Goal: Task Accomplishment & Management: Use online tool/utility

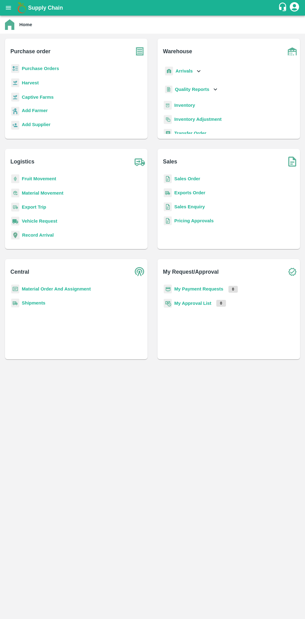
click at [45, 68] on b "Purchase Orders" at bounding box center [40, 68] width 37 height 5
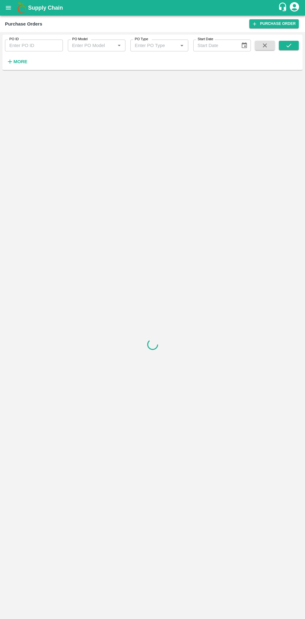
click at [24, 62] on strong "More" at bounding box center [20, 61] width 14 height 5
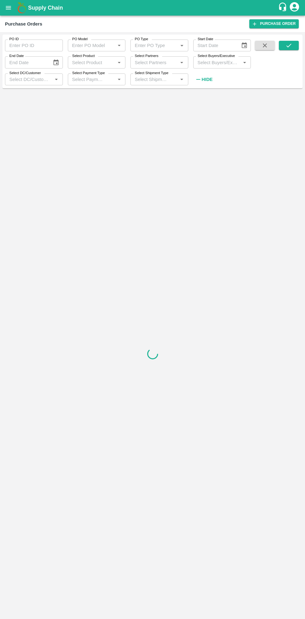
click at [204, 62] on input "Select Buyers/Executive" at bounding box center [217, 62] width 44 height 8
type input "sagar"
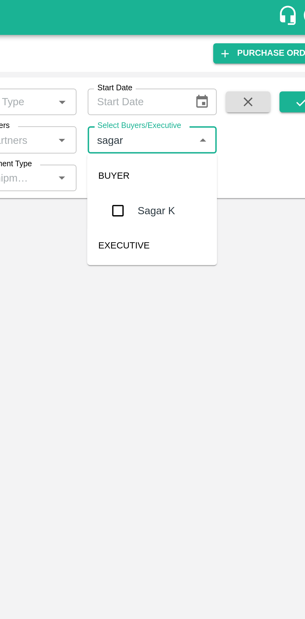
click at [207, 92] on input "checkbox" at bounding box center [207, 94] width 12 height 12
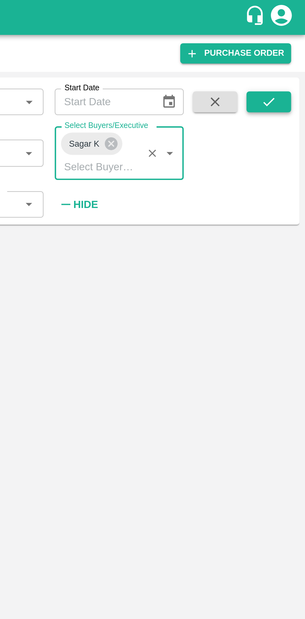
click at [294, 43] on button "submit" at bounding box center [289, 45] width 20 height 9
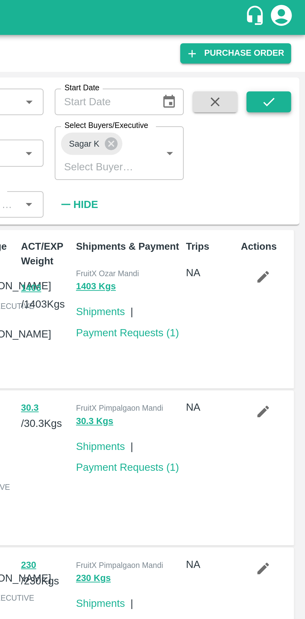
click at [290, 47] on icon "submit" at bounding box center [289, 45] width 7 height 7
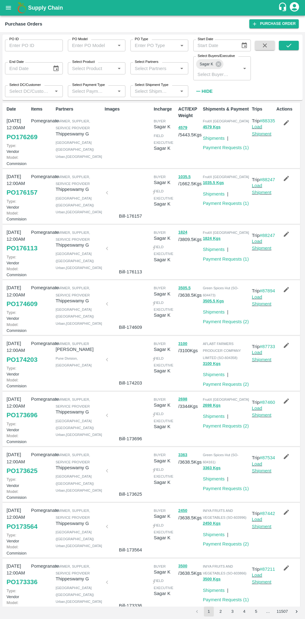
click at [285, 123] on icon "button" at bounding box center [286, 122] width 5 height 5
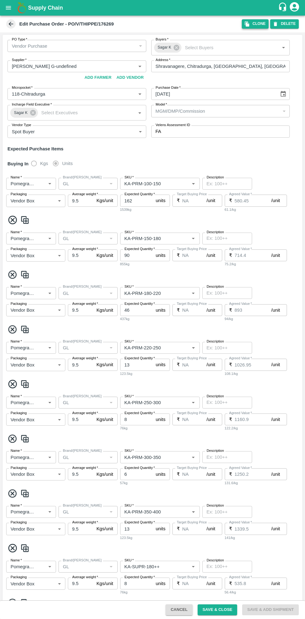
click at [255, 26] on button "Clone" at bounding box center [255, 23] width 27 height 9
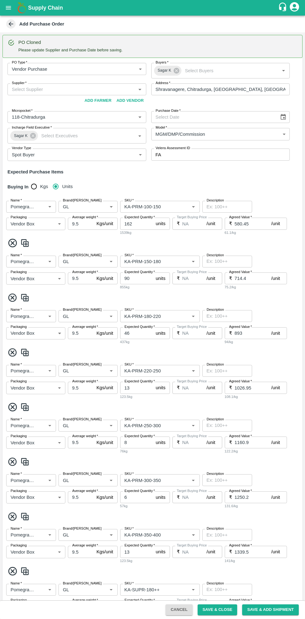
click at [282, 116] on icon "Choose date" at bounding box center [283, 117] width 7 height 7
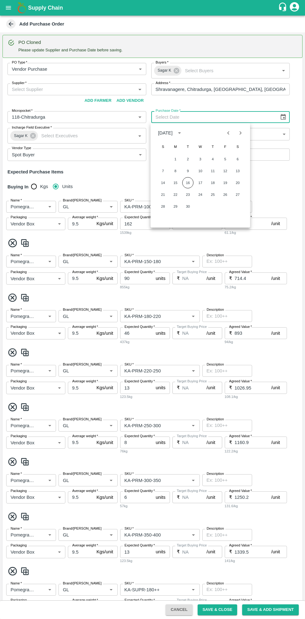
click at [187, 184] on button "16" at bounding box center [187, 182] width 11 height 11
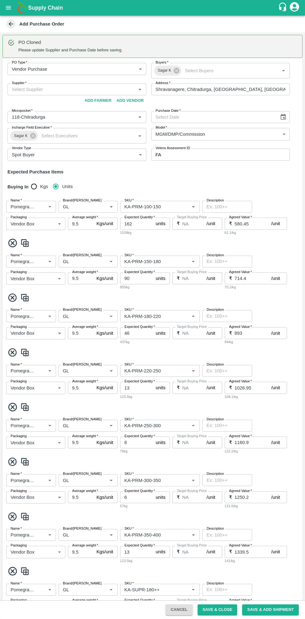
type input "16/09/2025"
click at [86, 88] on input "Supplier   *" at bounding box center [71, 89] width 125 height 8
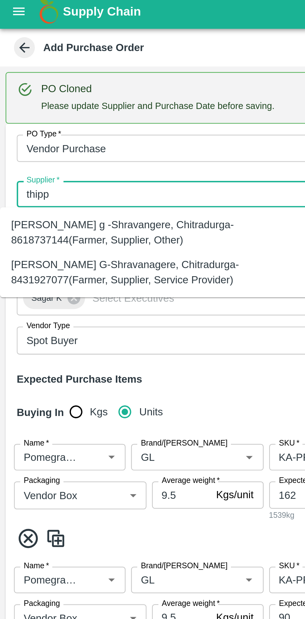
click at [75, 125] on div "Thippeswamy G-Shravanagere, Chitradurga-8431927077(Farmer, Supplier, Service Pr…" at bounding box center [69, 124] width 128 height 14
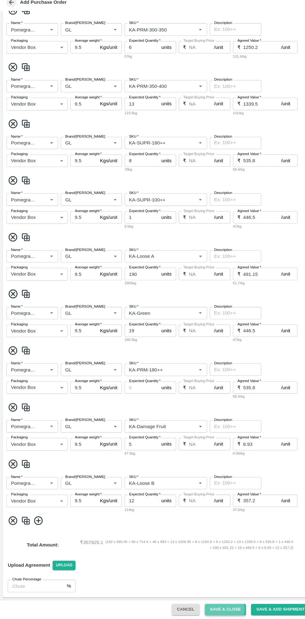
type input "Thippeswamy G-Shravanagere, Chitradurga-8431927077(Farmer, Supplier, Service Pr…"
click at [224, 609] on button "Save & Close" at bounding box center [218, 609] width 40 height 11
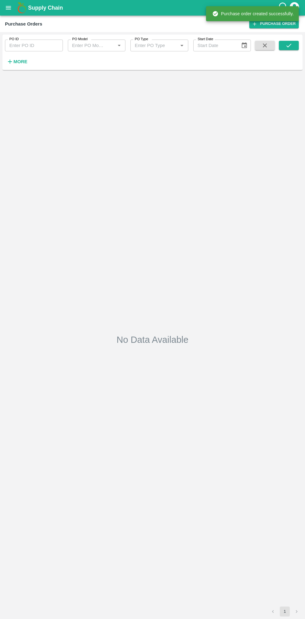
click at [24, 65] on h6 "More" at bounding box center [20, 62] width 14 height 8
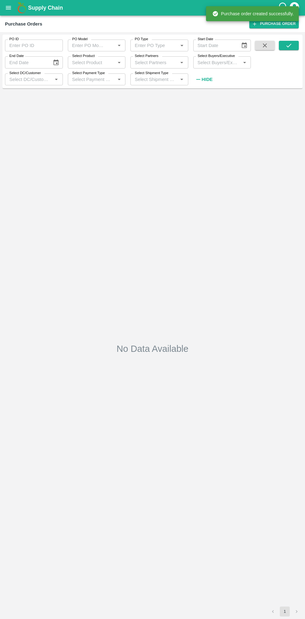
click at [47, 45] on input "PO ID" at bounding box center [34, 46] width 58 height 12
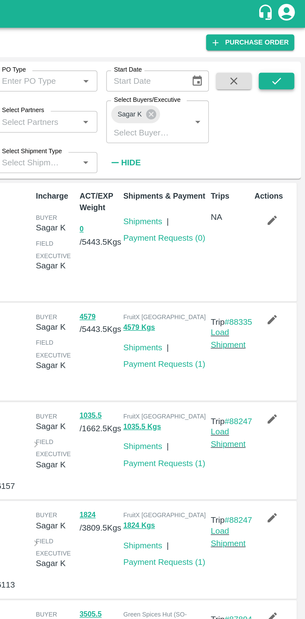
type input "173696"
click at [292, 48] on button "submit" at bounding box center [289, 45] width 20 height 9
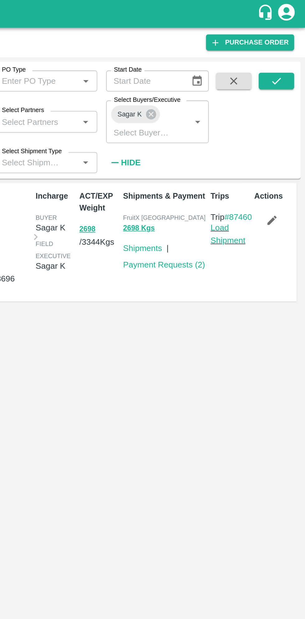
click at [291, 121] on button "button" at bounding box center [286, 123] width 20 height 11
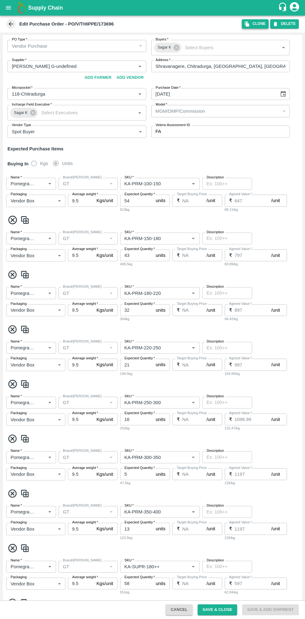
click at [257, 24] on button "Clone" at bounding box center [255, 23] width 27 height 9
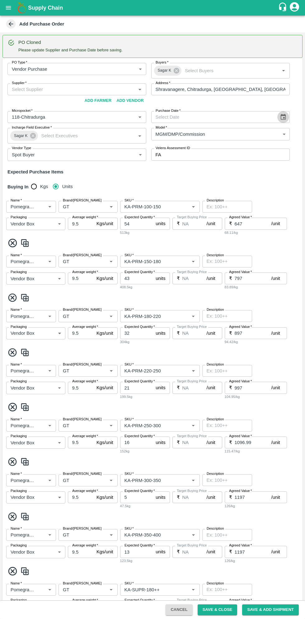
click at [283, 120] on icon "Choose date" at bounding box center [283, 117] width 7 height 7
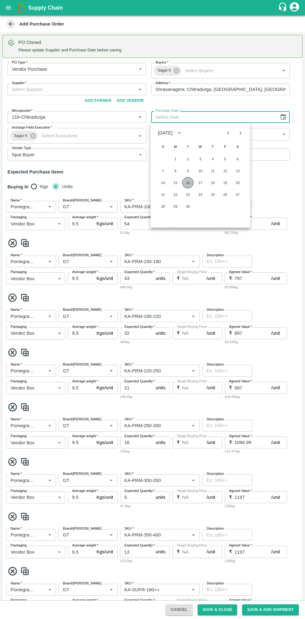
click at [186, 181] on button "16" at bounding box center [187, 182] width 11 height 11
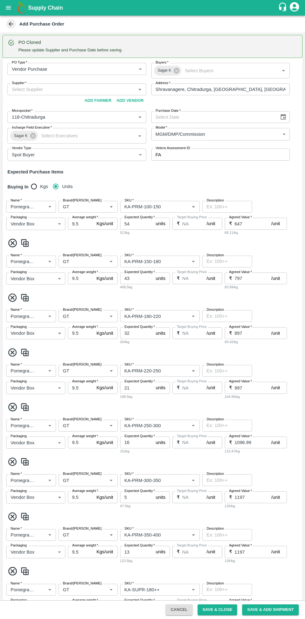
type input "16/09/2025"
click at [68, 87] on input "Supplier   *" at bounding box center [71, 89] width 125 height 8
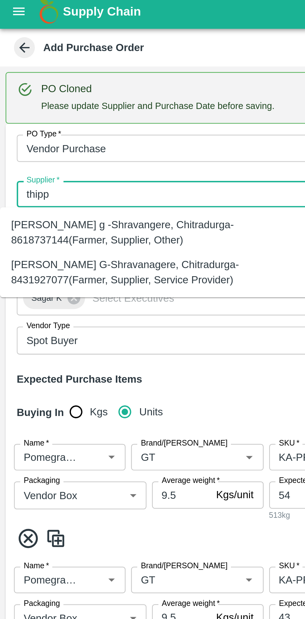
click at [64, 126] on div "Thippeswamy G-Shravanagere, Chitradurga-8431927077(Farmer, Supplier, Service Pr…" at bounding box center [69, 124] width 128 height 14
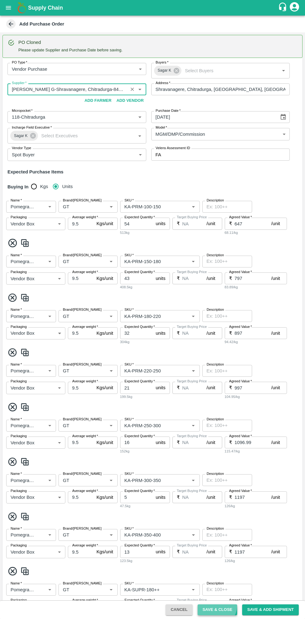
type input "Thippeswamy G-Shravanagere, Chitradurga-8431927077(Farmer, Supplier, Service Pr…"
click at [222, 610] on button "Save & Close" at bounding box center [218, 609] width 40 height 11
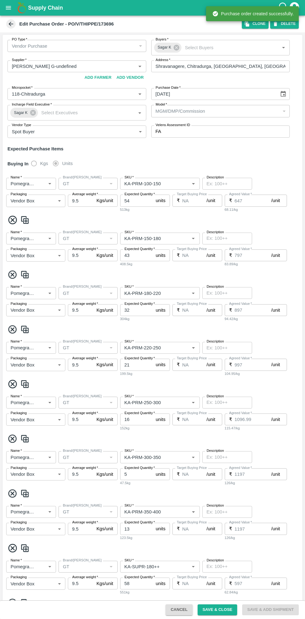
type input "Thippeswamy G-undefined"
type input "118-Chitradurga"
type input "Pomegranate"
type input "GT"
type input "KA-PRM-100-150"
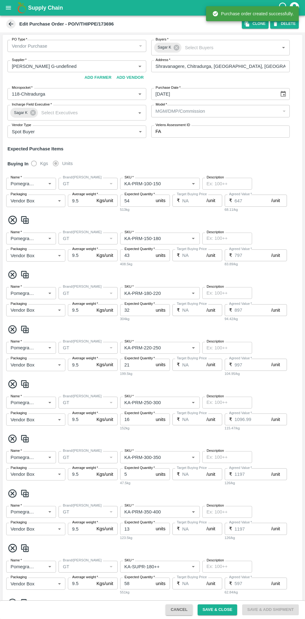
type input "NA"
type input "Pomegranate"
type input "GT"
type input "KA-PRM-150-180"
type input "NA"
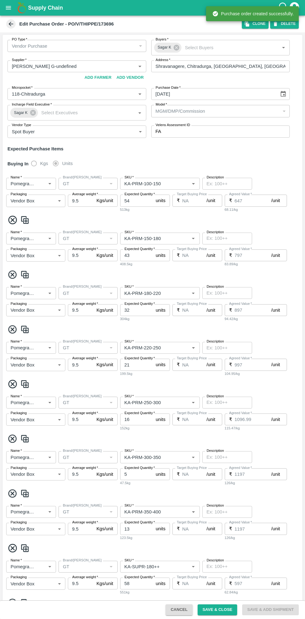
type input "Pomegranate"
type input "GT"
type input "KA-PRM-180-220"
type input "NA"
type input "Pomegranate"
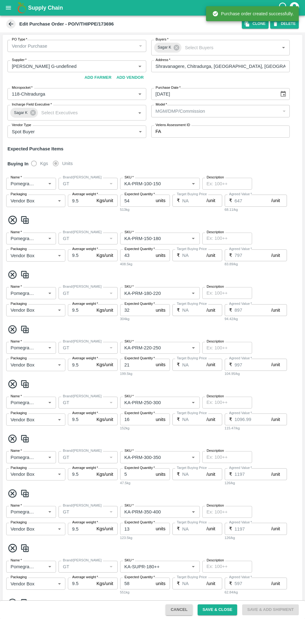
type input "GT"
type input "KA-PRM-220-250"
type input "NA"
type input "Pomegranate"
type input "GT"
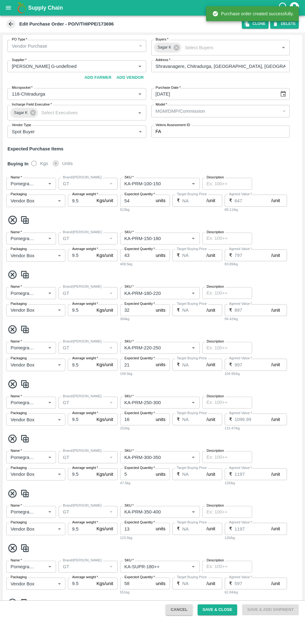
type input "KA-PRM-250-300"
type input "NA"
type input "Pomegranate"
type input "GT"
type input "KA-PRM-300-350"
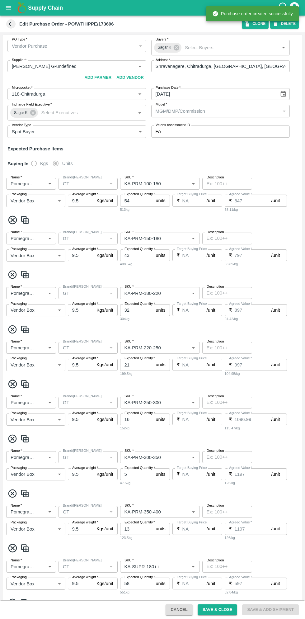
type input "NA"
type input "Pomegranate"
type input "GT"
type input "KA-PRM-350-400"
type input "NA"
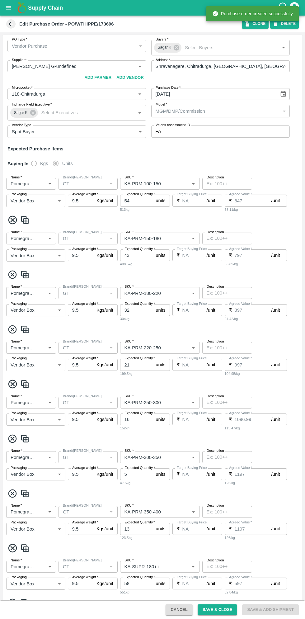
type input "Pomegranate"
type input "GT"
type input "KA-SUPR-180++"
type input "NA"
type input "Pomegranate"
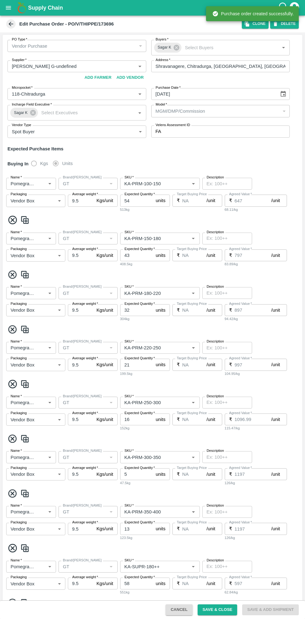
type input "GT"
type input "KA-SUPR-100++"
type input "NA"
type input "Pomegranate"
type input "GT"
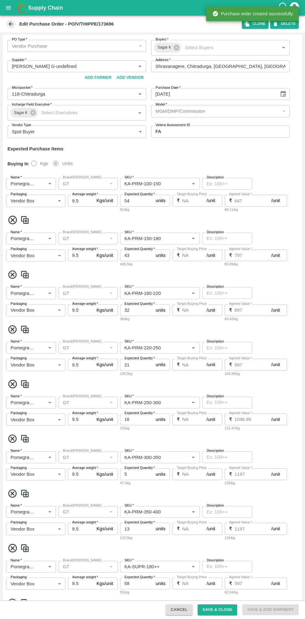
type input "KA-Loose A"
type input "NA"
type input "Pomegranate"
type input "GT"
type input "KA-Green"
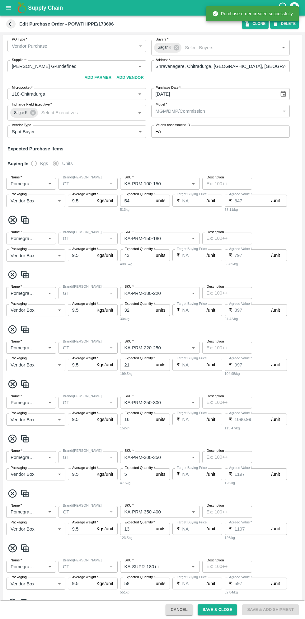
type input "NA"
type input "Pomegranate"
type input "GT"
type input "KA-PRM-180++"
type input "NA"
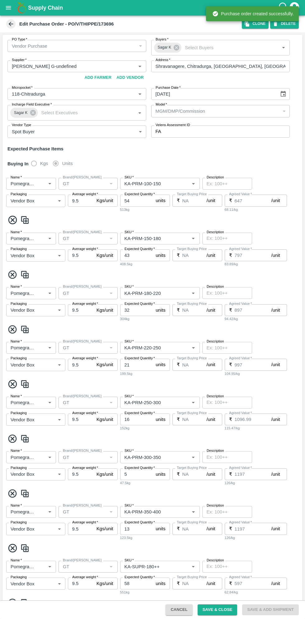
type input "Pomegranate"
type input "GT"
type input "KA-Damage Fruit"
type input "NA"
click at [13, 10] on button "open drawer" at bounding box center [8, 8] width 14 height 14
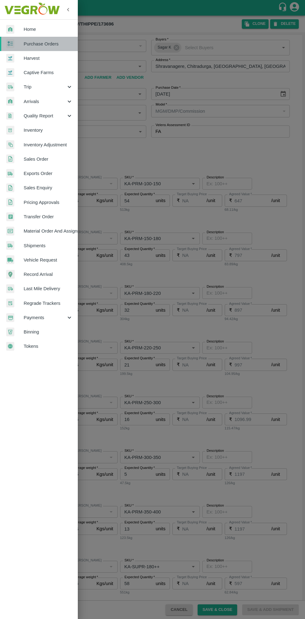
click at [52, 44] on span "Purchase Orders" at bounding box center [48, 43] width 49 height 7
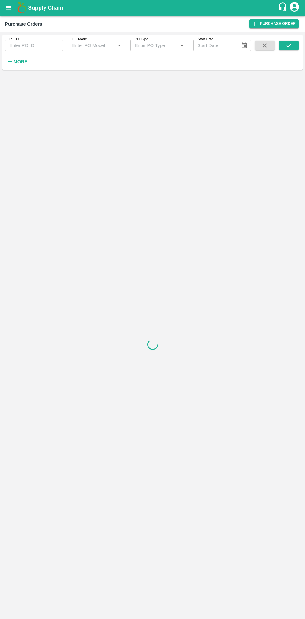
click at [24, 62] on strong "More" at bounding box center [20, 61] width 14 height 5
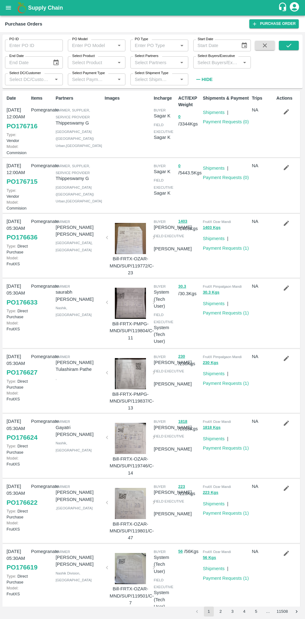
click at [223, 63] on input "Select Buyers/Executive" at bounding box center [217, 62] width 44 height 8
type input "sagar"
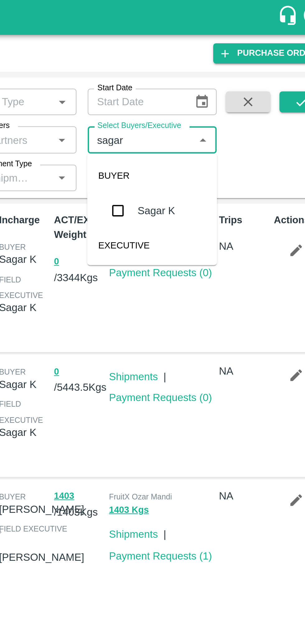
click at [208, 96] on input "checkbox" at bounding box center [207, 94] width 12 height 12
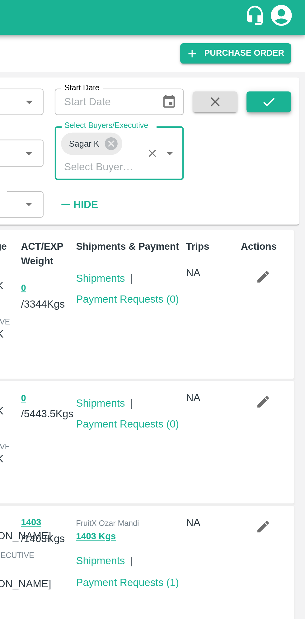
click at [289, 49] on button "submit" at bounding box center [289, 45] width 20 height 9
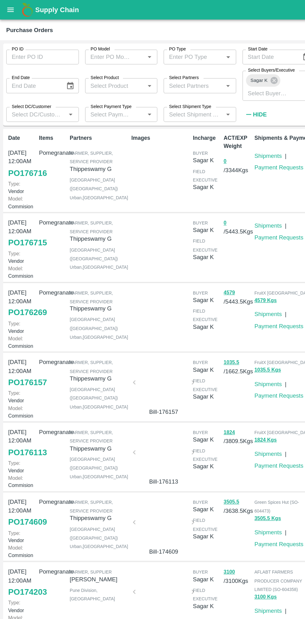
click at [14, 8] on button "open drawer" at bounding box center [8, 8] width 14 height 14
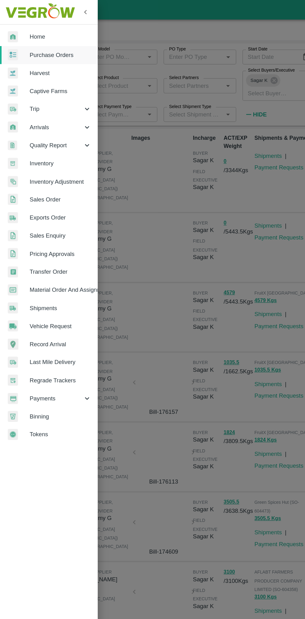
click at [135, 271] on div at bounding box center [152, 309] width 305 height 619
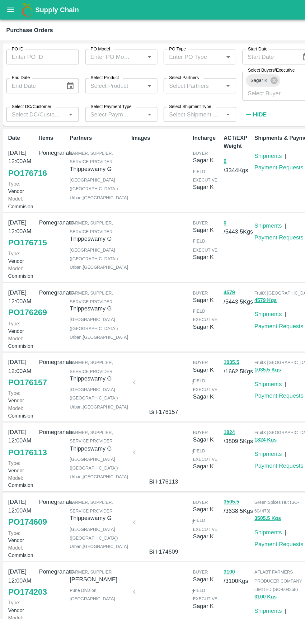
click at [21, 199] on link "PO 176715" at bounding box center [22, 193] width 31 height 11
click at [13, 12] on button "open drawer" at bounding box center [8, 8] width 14 height 14
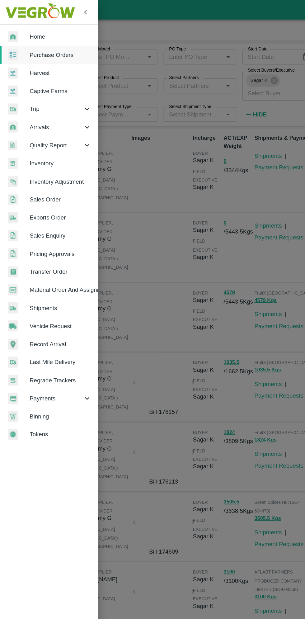
click at [60, 228] on span "Material Order And Assignment" at bounding box center [48, 231] width 49 height 7
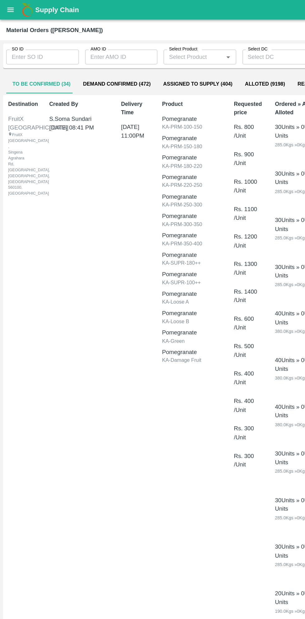
click at [100, 44] on input "AMO ID" at bounding box center [97, 46] width 58 height 12
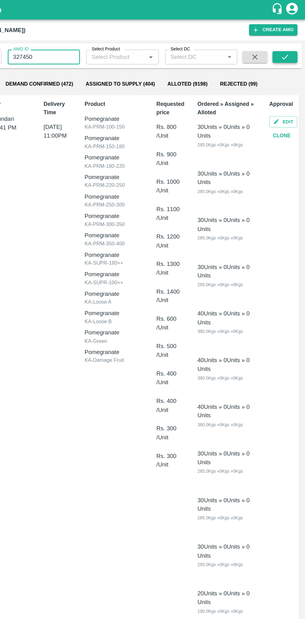
type input "327450"
click at [299, 43] on button "submit" at bounding box center [289, 45] width 20 height 9
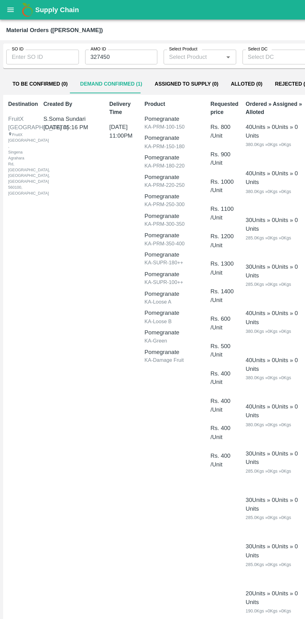
click at [87, 66] on button "Demand Confirmed (1)" at bounding box center [88, 66] width 59 height 15
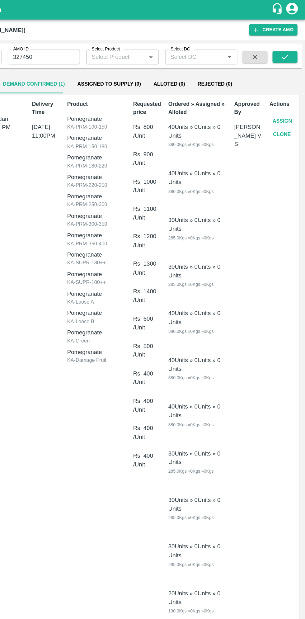
click at [287, 94] on button "Assign" at bounding box center [286, 96] width 21 height 11
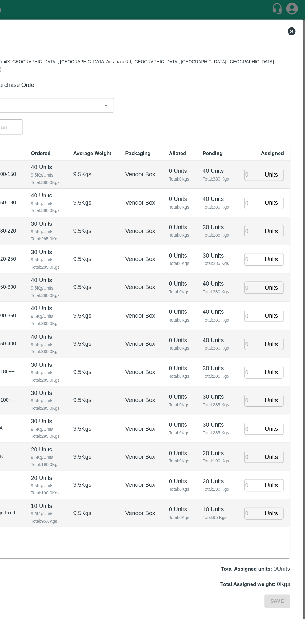
type input "20/09/2025 11:00 PM"
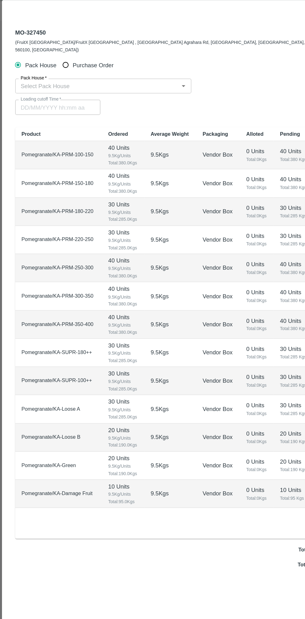
click at [55, 64] on input "Purchase Order" at bounding box center [53, 68] width 12 height 12
radio input "true"
click at [90, 80] on input "PO   *" at bounding box center [145, 84] width 262 height 8
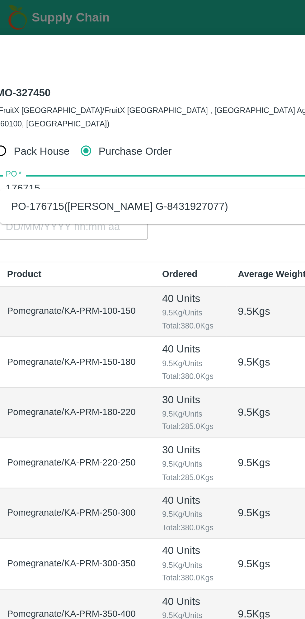
click at [102, 94] on div "PO-176715(Thippeswamy G-8431927077)" at bounding box center [67, 92] width 97 height 7
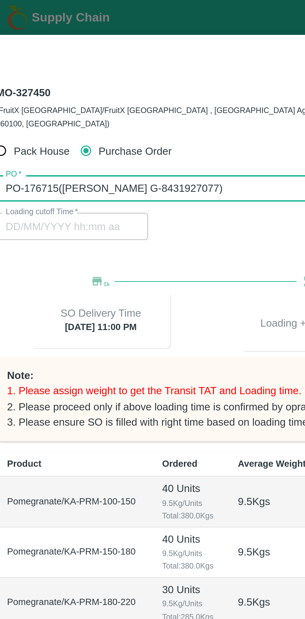
type input "PO-176715(Thippeswamy G-8431927077)"
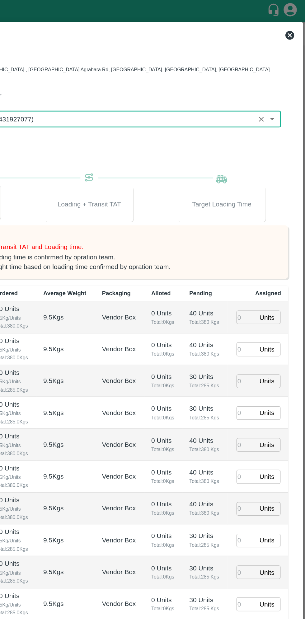
click at [264, 219] on input "number" at bounding box center [264, 224] width 14 height 10
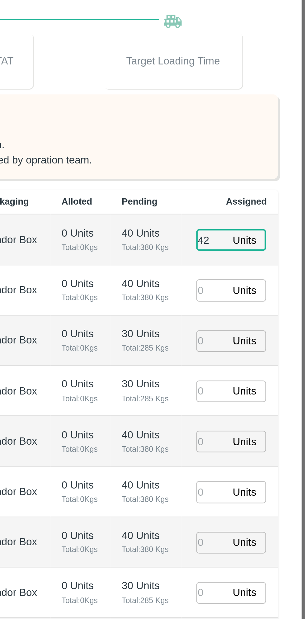
type input "42"
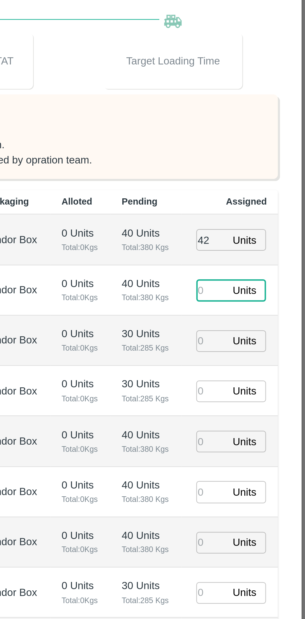
type input "2"
type input "20/09/2025 03:22 PM"
type input "23"
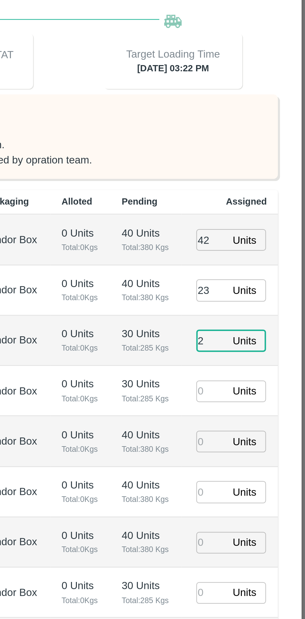
type input "2"
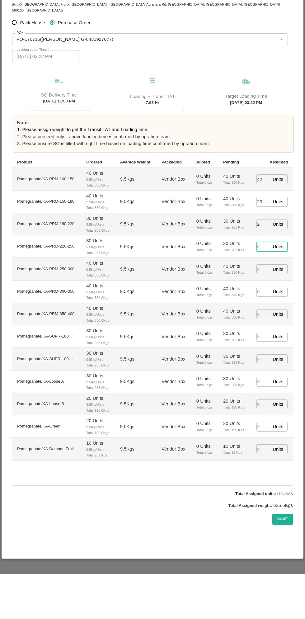
click at [262, 422] on input "number" at bounding box center [264, 427] width 14 height 10
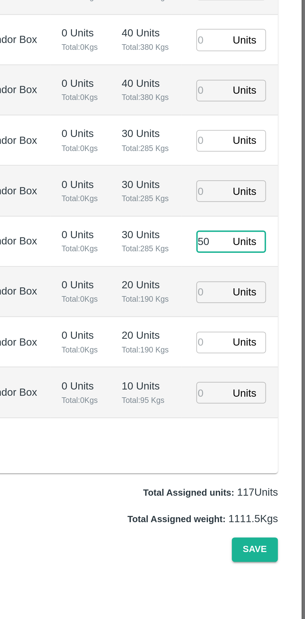
type input "50"
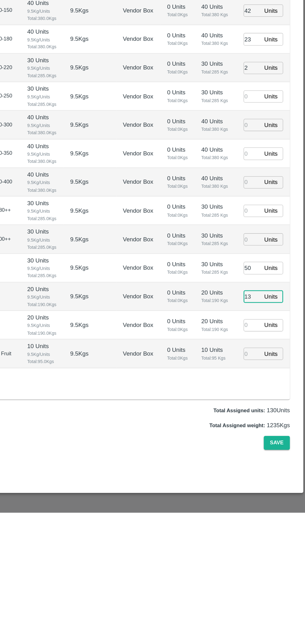
type input "13"
click at [258, 377] on input "number" at bounding box center [264, 382] width 14 height 10
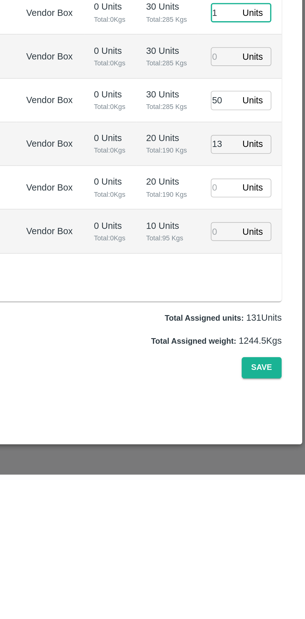
type input "1"
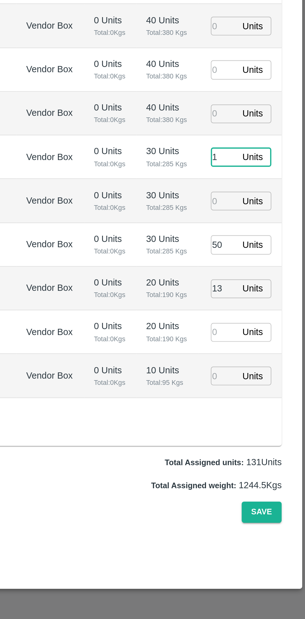
click at [286, 489] on div "Units ​" at bounding box center [272, 494] width 31 height 10
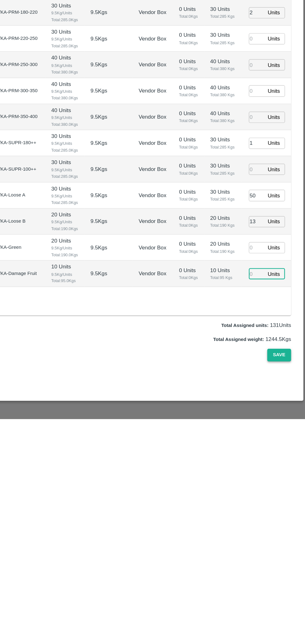
click at [284, 559] on button "Save" at bounding box center [282, 564] width 21 height 11
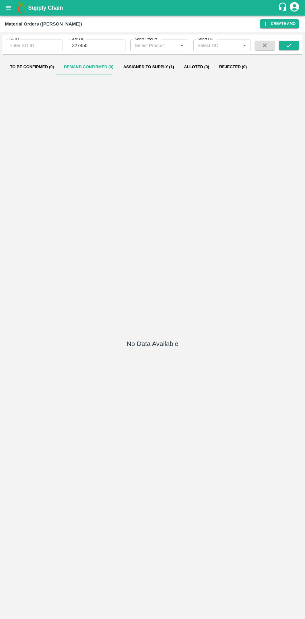
click at [145, 68] on button "Assigned to Supply (1)" at bounding box center [148, 66] width 61 height 15
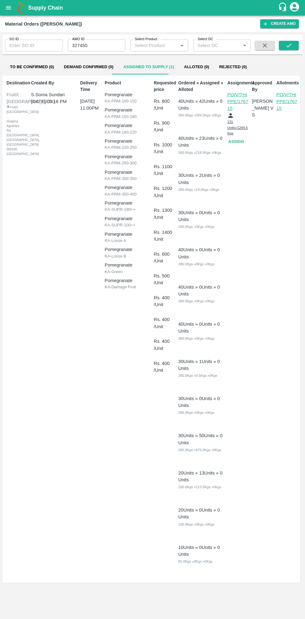
click at [236, 137] on button "Assign" at bounding box center [237, 141] width 20 height 11
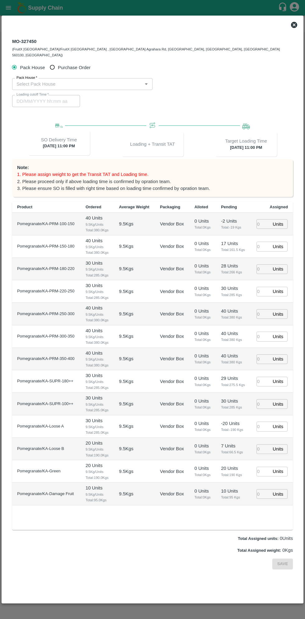
type input "20/09/2025 11:00 PM"
click at [53, 65] on input "Purchase Order" at bounding box center [53, 68] width 12 height 12
radio input "true"
click at [99, 80] on input "PO   *" at bounding box center [145, 84] width 262 height 8
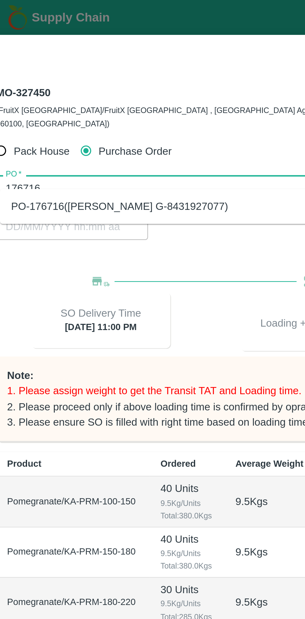
click at [99, 92] on div "PO-176716(Thippeswamy G-8431927077)" at bounding box center [67, 92] width 97 height 7
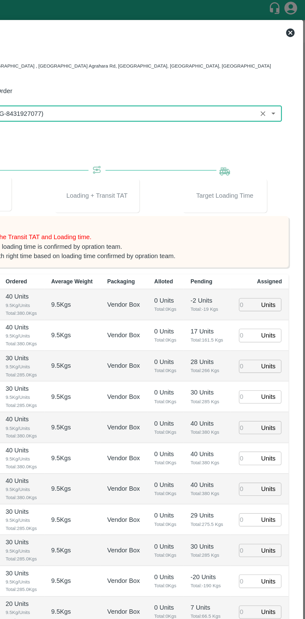
type input "PO-176716(Thippeswamy G-8431927077)"
click at [261, 220] on input "number" at bounding box center [264, 224] width 14 height 10
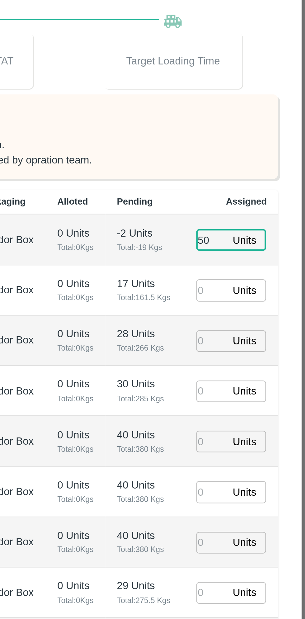
type input "50"
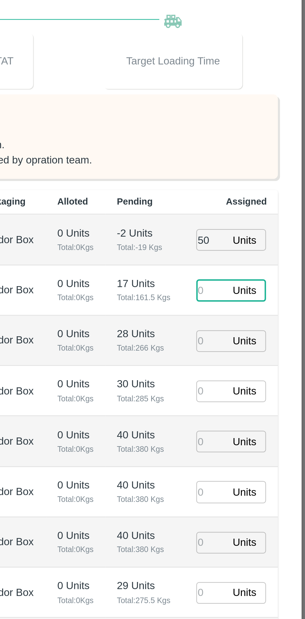
type input "3"
type input "20/09/2025 03:22 PM"
type input "30"
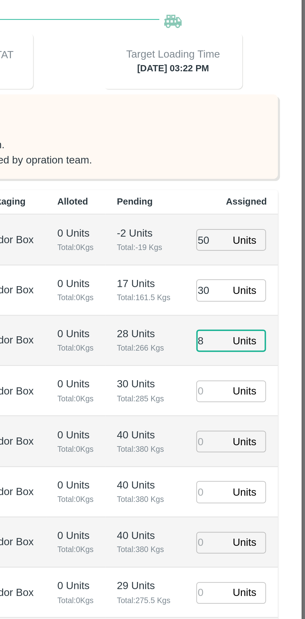
type input "8"
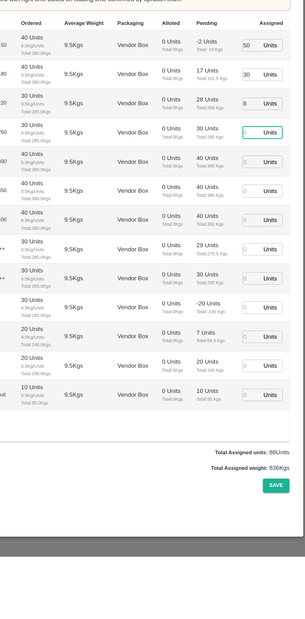
click at [260, 422] on input "number" at bounding box center [264, 427] width 14 height 10
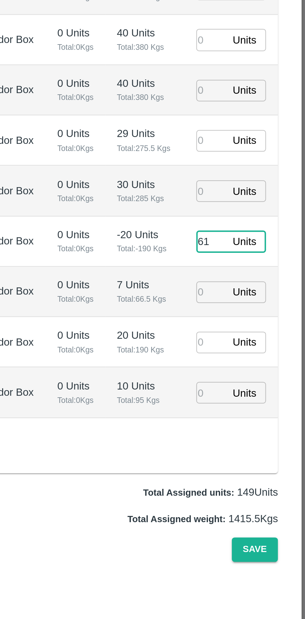
type input "61"
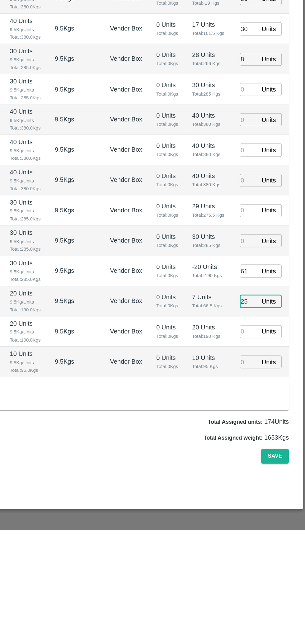
type input "25"
click at [265, 377] on input "number" at bounding box center [264, 382] width 14 height 10
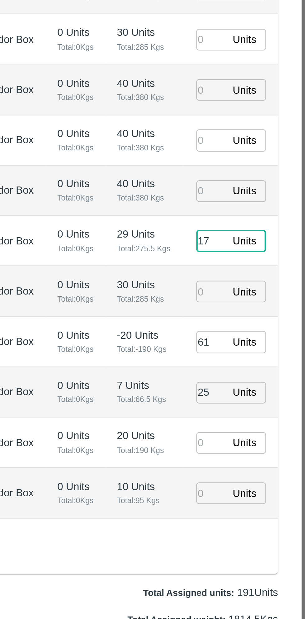
type input "17"
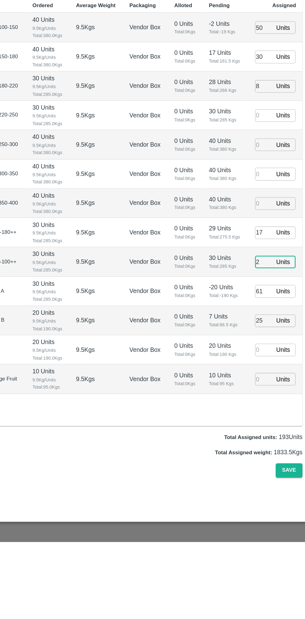
type input "2"
click at [257, 467] on input "number" at bounding box center [264, 472] width 14 height 10
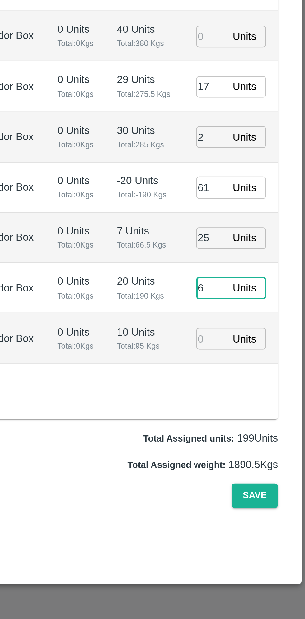
type input "6"
click at [262, 489] on input "number" at bounding box center [264, 494] width 14 height 10
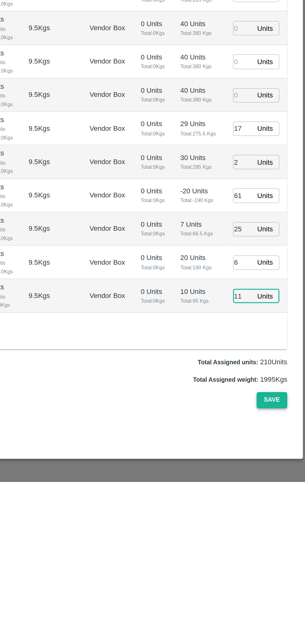
type input "11"
click at [285, 559] on button "Save" at bounding box center [282, 564] width 21 height 11
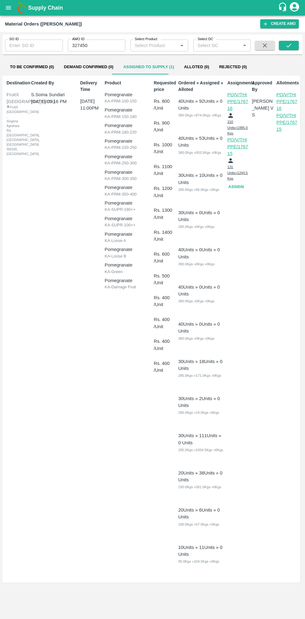
click at [10, 13] on button "open drawer" at bounding box center [8, 8] width 14 height 14
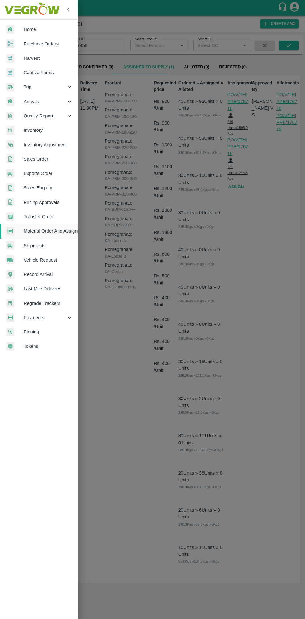
click at [52, 43] on span "Purchase Orders" at bounding box center [48, 43] width 49 height 7
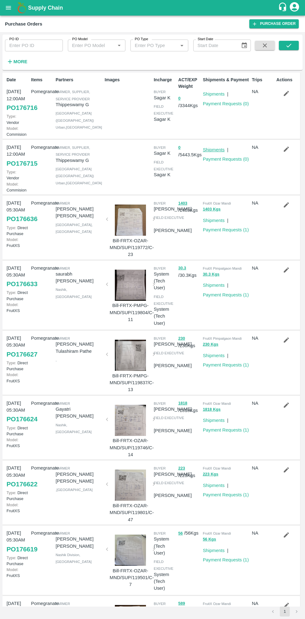
click at [215, 152] on link "Shipments" at bounding box center [214, 149] width 22 height 5
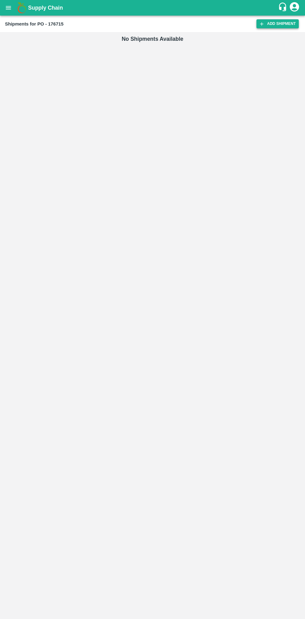
click at [277, 28] on link "Add Shipment" at bounding box center [278, 23] width 42 height 9
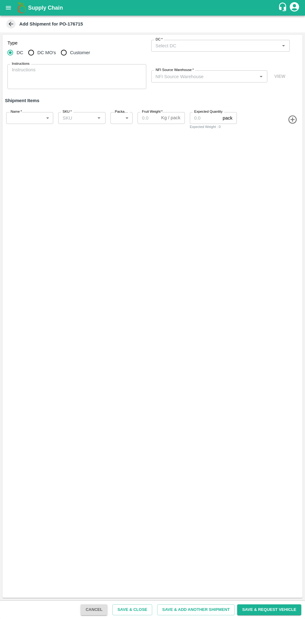
click at [34, 53] on input "DC MO's" at bounding box center [31, 52] width 12 height 12
radio input "true"
click at [201, 43] on input "DC (Material Orders)   *" at bounding box center [215, 46] width 125 height 8
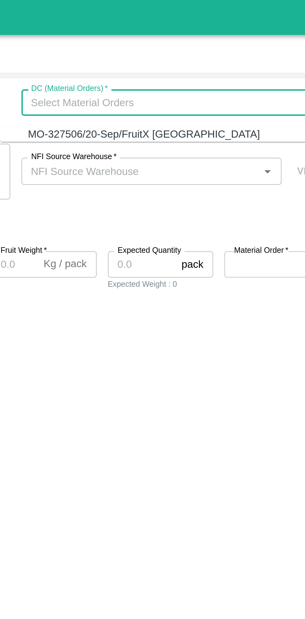
click at [217, 63] on div "MO-327506/20-Sep/FruitX Bangalore" at bounding box center [206, 59] width 104 height 7
type input "MO-327506/20-Sep/FruitX Bangalore"
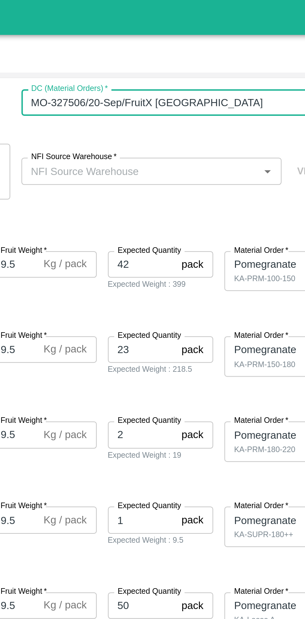
click at [226, 78] on input "NFI Source Warehouse   *" at bounding box center [204, 76] width 102 height 8
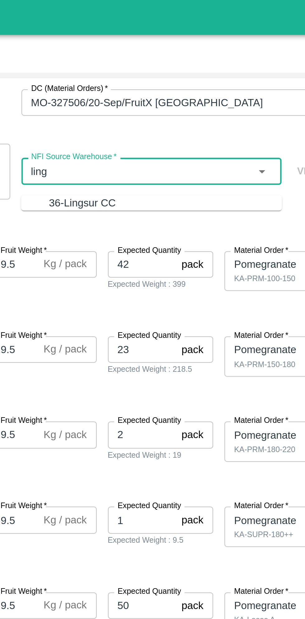
click at [240, 87] on div "36-Lingsur CC" at bounding box center [215, 90] width 104 height 7
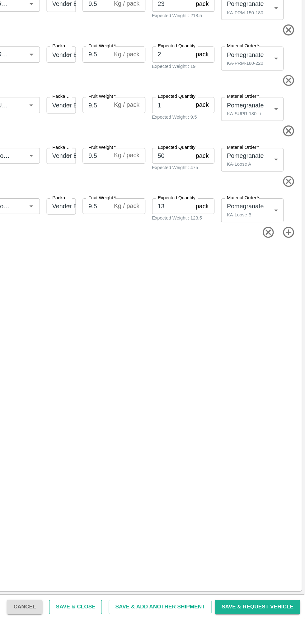
type input "36-Lingsur CC"
click at [149, 609] on button "Save & Close" at bounding box center [132, 609] width 40 height 11
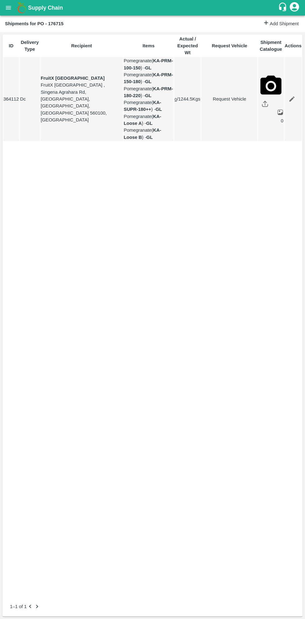
click at [14, 12] on button "open drawer" at bounding box center [8, 8] width 14 height 14
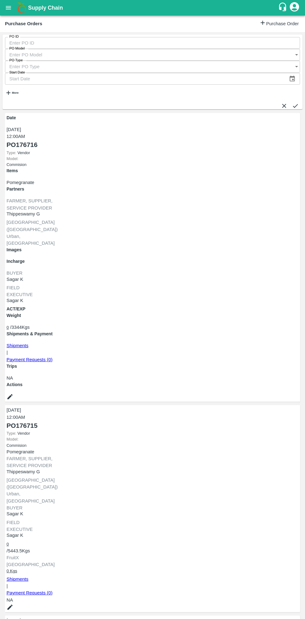
click at [28, 343] on link "Shipments" at bounding box center [18, 345] width 22 height 5
click at [12, 13] on button "open drawer" at bounding box center [8, 8] width 14 height 14
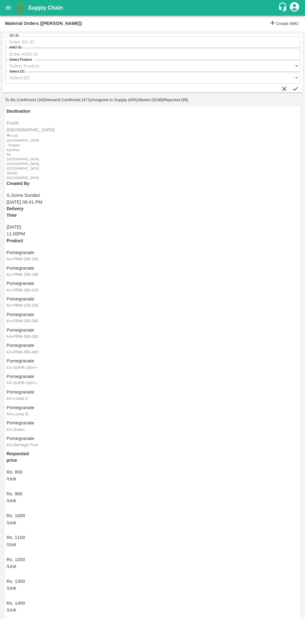
click at [105, 48] on input "AMO ID" at bounding box center [152, 54] width 295 height 12
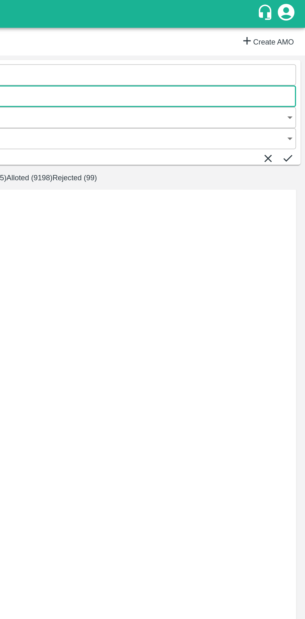
type input "327450"
click at [295, 85] on button "submit" at bounding box center [295, 88] width 7 height 7
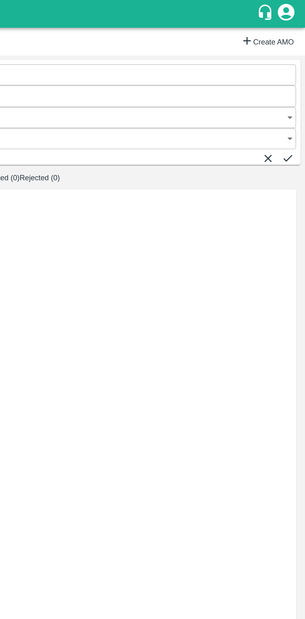
scroll to position [0, 1]
type input "20/09/2025 11:00 PM"
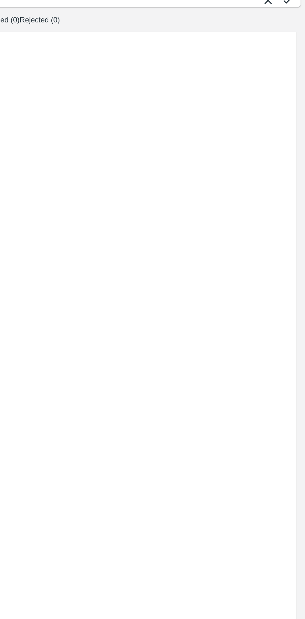
type input "20/09/2025 03:22 PM"
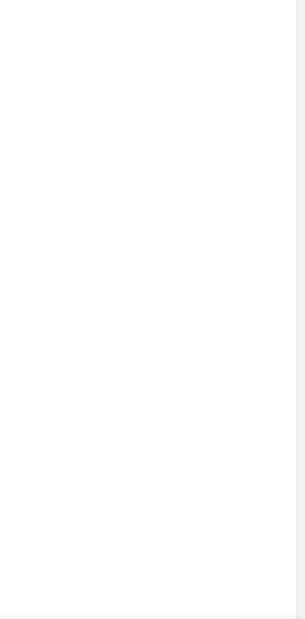
scroll to position [0, 0]
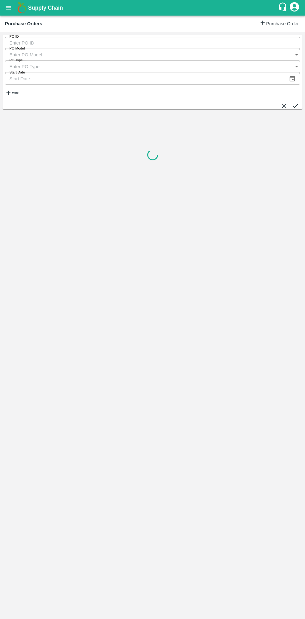
click at [18, 91] on h6 "More" at bounding box center [15, 92] width 7 height 3
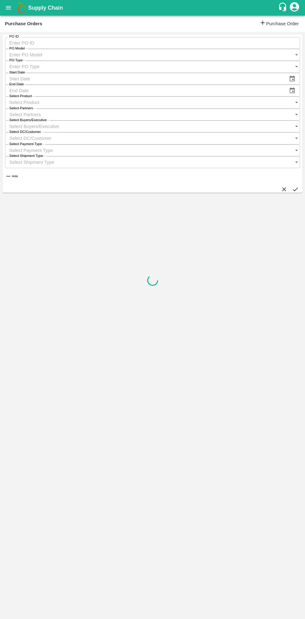
click at [13, 7] on button "open drawer" at bounding box center [8, 8] width 14 height 14
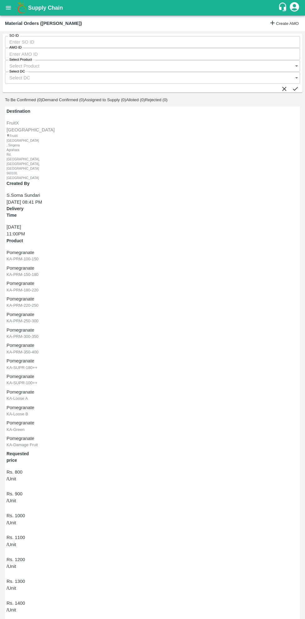
click at [95, 48] on input "AMO ID" at bounding box center [152, 54] width 295 height 12
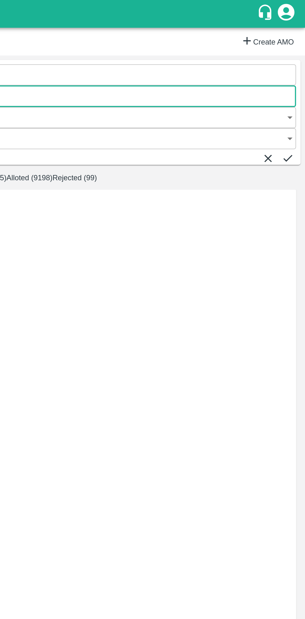
type input "327450"
click at [292, 85] on icon "submit" at bounding box center [295, 88] width 7 height 7
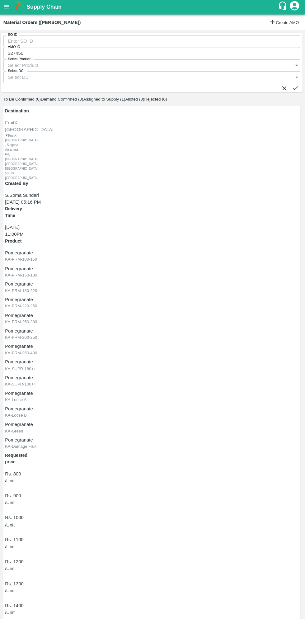
scroll to position [0, 1]
type input "20/09/2025 03:22 PM"
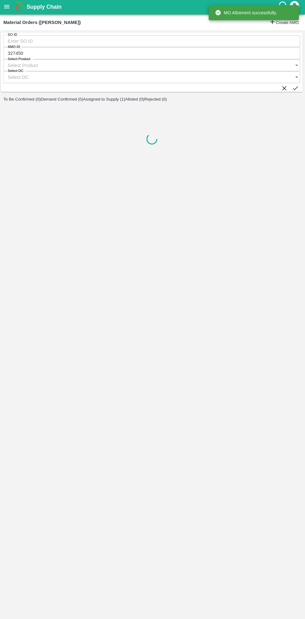
scroll to position [0, 0]
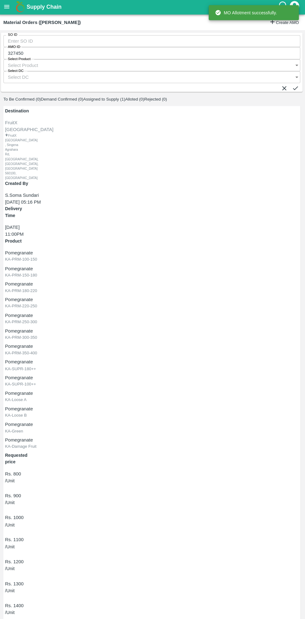
click at [29, 10] on b "Supply Chain" at bounding box center [45, 8] width 35 height 6
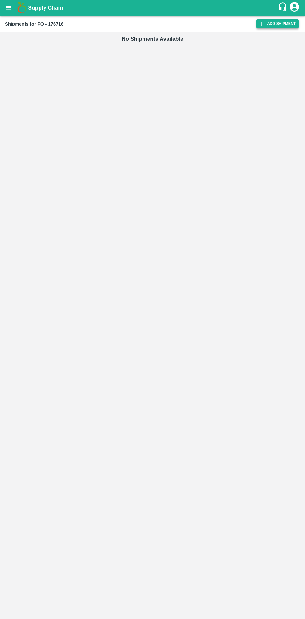
click at [278, 25] on link "Add Shipment" at bounding box center [278, 23] width 42 height 9
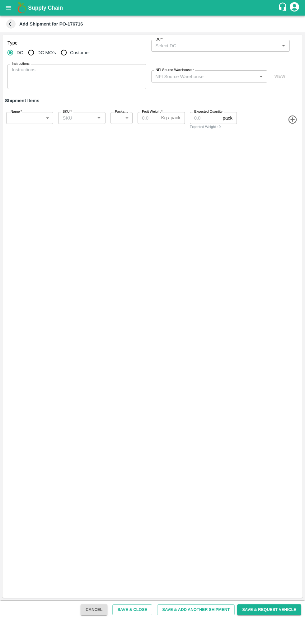
click at [32, 54] on input "DC MO's" at bounding box center [31, 52] width 12 height 12
radio input "true"
click at [197, 45] on input "DC (Material Orders)   *" at bounding box center [215, 46] width 125 height 8
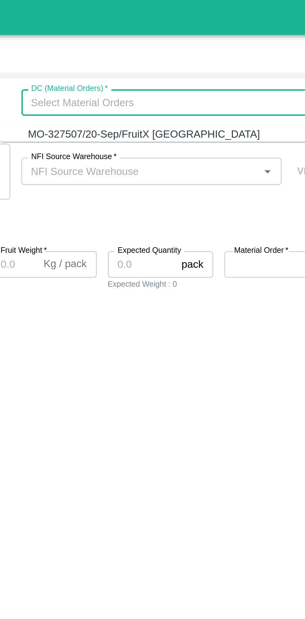
click at [224, 62] on div "MO-327507/20-Sep/FruitX Bangalore" at bounding box center [217, 59] width 126 height 7
type input "MO-327507/20-Sep/FruitX Bangalore"
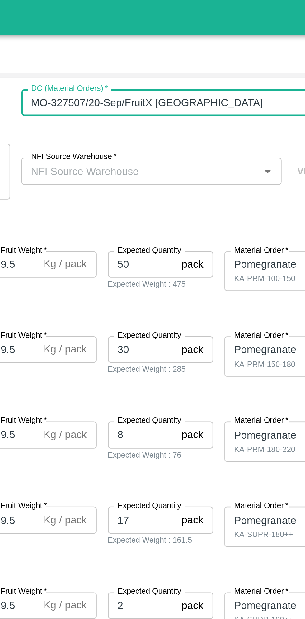
click at [235, 78] on input "NFI Source Warehouse   *" at bounding box center [204, 76] width 102 height 8
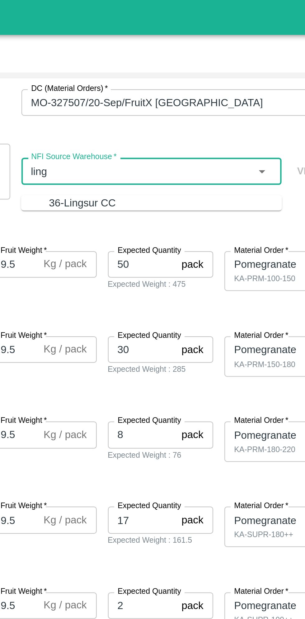
click at [218, 88] on div "36-Lingsur CC" at bounding box center [215, 90] width 104 height 7
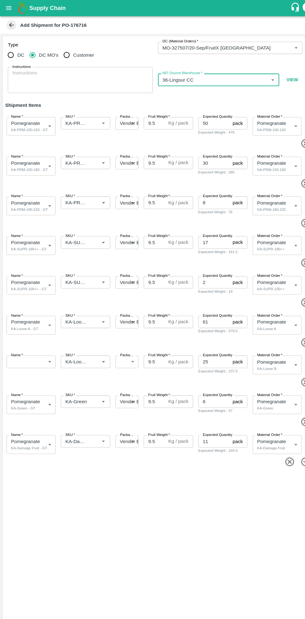
type input "36-Lingsur CC"
click at [34, 344] on body "Supply Chain Add Shipment for PO-176716 Type DC DC MO's Customer DC (Material O…" at bounding box center [152, 309] width 305 height 619
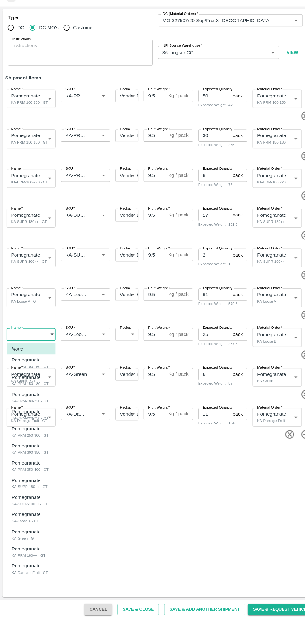
click at [182, 478] on div at bounding box center [152, 309] width 305 height 619
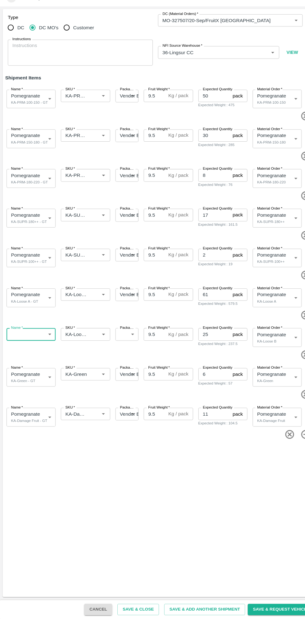
click at [41, 344] on body "Supply Chain Add Shipment for PO-176716 Type DC DC MO's Customer DC (Material O…" at bounding box center [152, 309] width 305 height 619
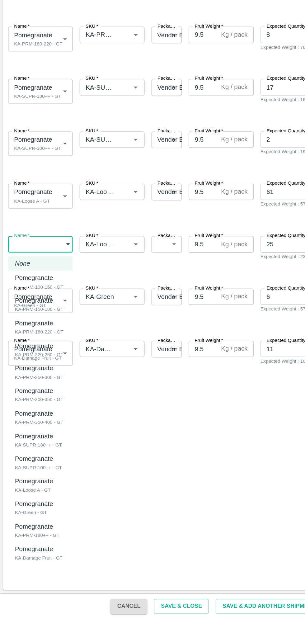
click at [190, 503] on div at bounding box center [152, 309] width 305 height 619
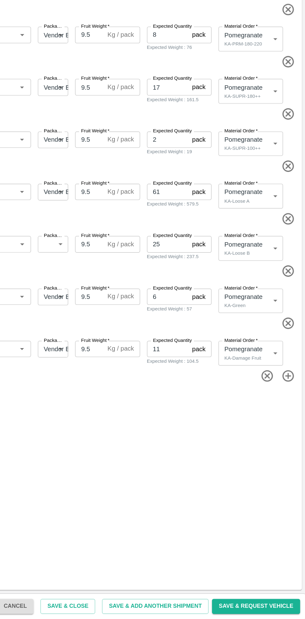
click at [237, 516] on div "Type DC DC MO's Customer DC (Material Orders)   * DC (Material Orders)   * Inst…" at bounding box center [152, 316] width 300 height 563
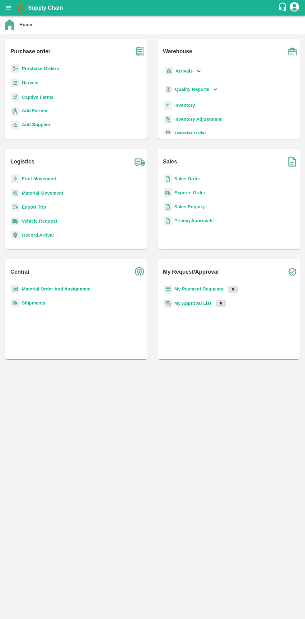
click at [13, 9] on button "open drawer" at bounding box center [8, 8] width 14 height 14
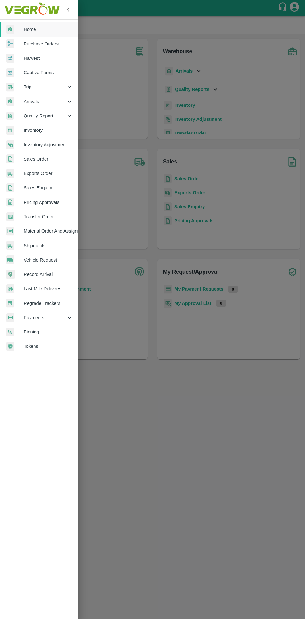
click at [58, 45] on span "Purchase Orders" at bounding box center [48, 43] width 49 height 7
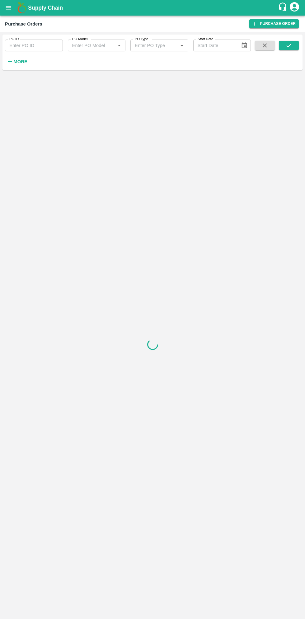
click at [23, 62] on strong "More" at bounding box center [20, 61] width 14 height 5
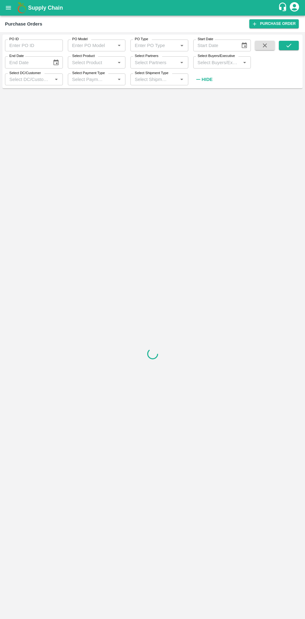
click at [216, 62] on input "Select Buyers/Executive" at bounding box center [217, 62] width 44 height 8
type input "sagar"
click at [210, 97] on input "checkbox" at bounding box center [207, 94] width 12 height 12
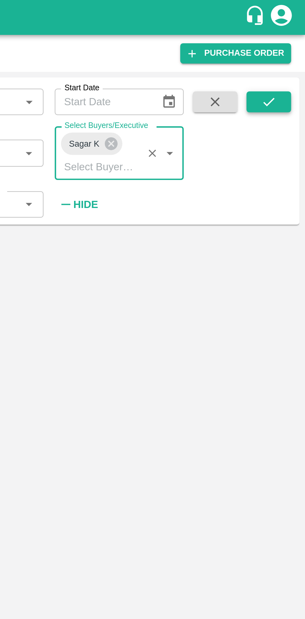
click at [291, 45] on icon "submit" at bounding box center [289, 45] width 7 height 7
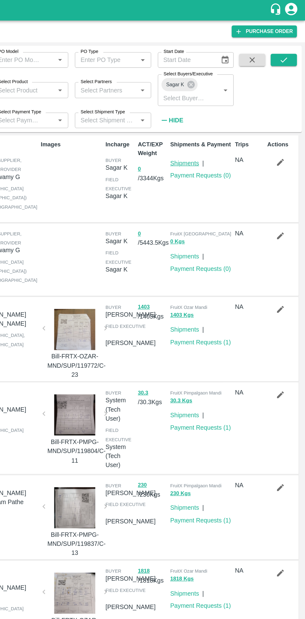
click at [213, 124] on link "Shipments" at bounding box center [214, 123] width 22 height 5
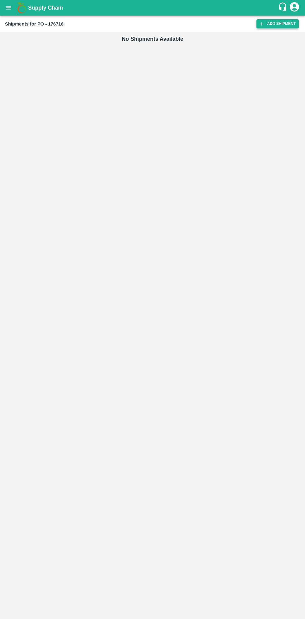
click at [276, 25] on link "Add Shipment" at bounding box center [278, 23] width 42 height 9
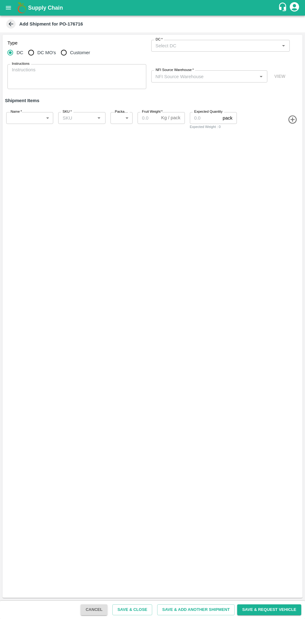
click at [35, 53] on input "DC MO's" at bounding box center [31, 52] width 12 height 12
radio input "true"
click at [215, 45] on input "DC (Material Orders)   *" at bounding box center [215, 46] width 125 height 8
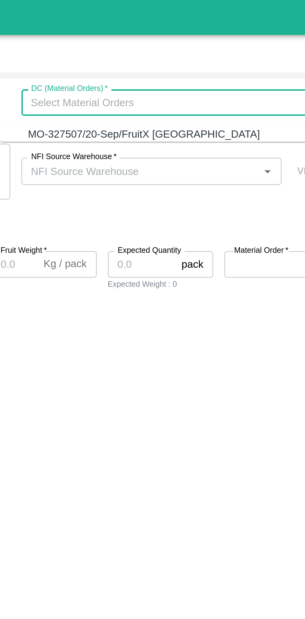
click at [213, 61] on div "MO-327507/20-Sep/FruitX [GEOGRAPHIC_DATA]" at bounding box center [206, 59] width 104 height 7
type input "MO-327507/20-Sep/FruitX [GEOGRAPHIC_DATA]"
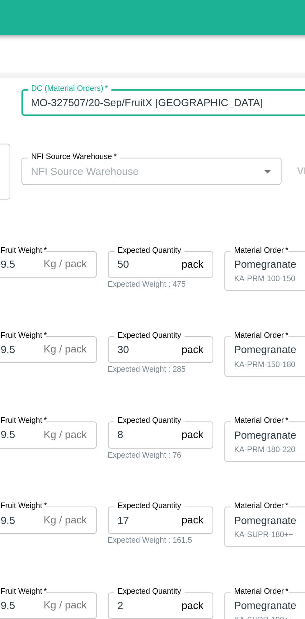
click at [215, 77] on input "NFI Source Warehouse   *" at bounding box center [204, 76] width 102 height 8
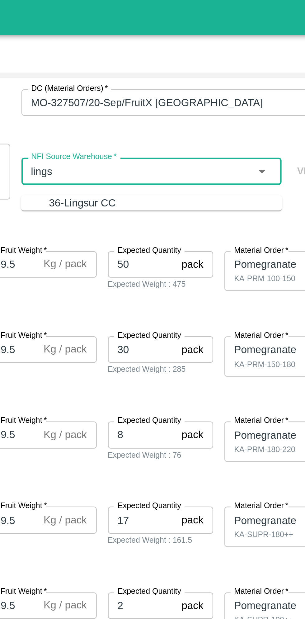
click at [232, 92] on div "36-Lingsur CC" at bounding box center [215, 90] width 104 height 7
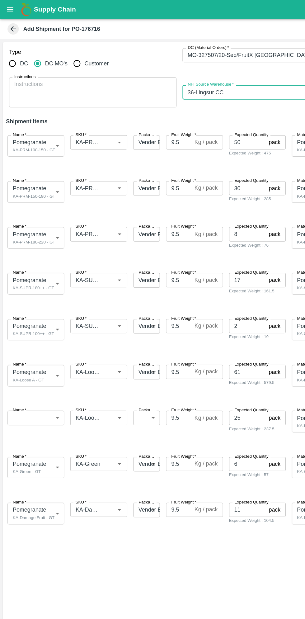
type input "36-Lingsur CC"
click at [40, 347] on body "Supply Chain Add Shipment for PO-176716 Type DC DC MO's Customer DC (Material O…" at bounding box center [152, 309] width 305 height 619
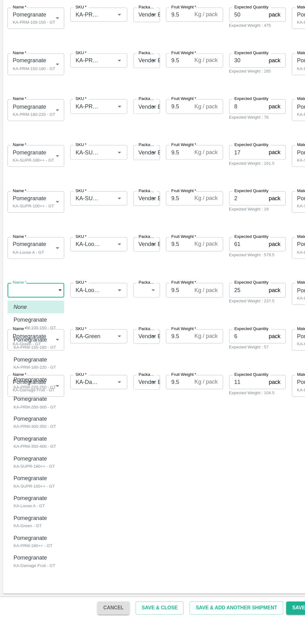
click at [146, 487] on div at bounding box center [152, 309] width 305 height 619
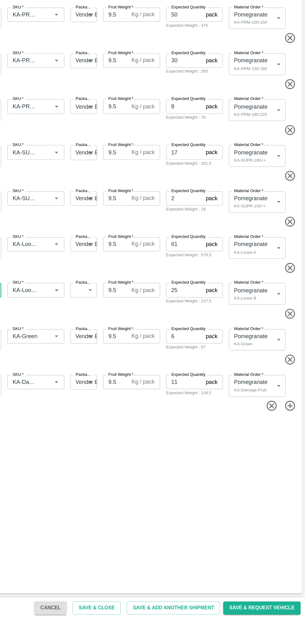
click at [269, 347] on body "Supply Chain Add Shipment for PO-176716 Type DC DC MO's Customer DC (Material O…" at bounding box center [152, 309] width 305 height 619
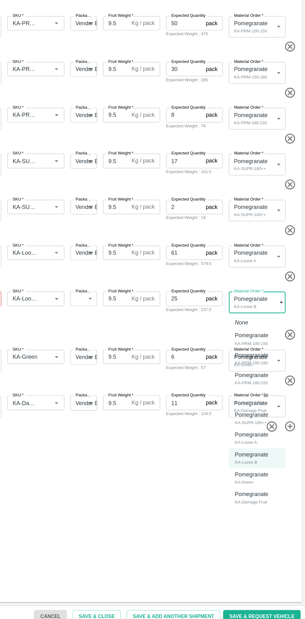
click at [266, 478] on p "Pomegranate" at bounding box center [261, 475] width 28 height 7
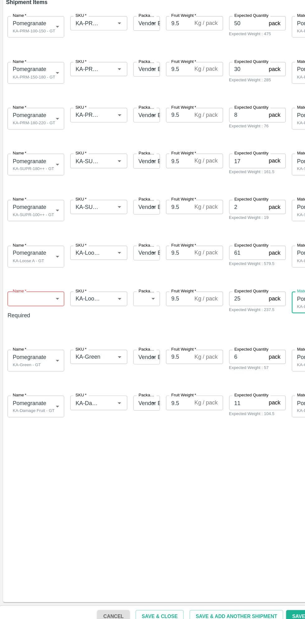
click at [34, 344] on body "Supply Chain Add Shipment for PO-176716 Type DC DC MO's Customer DC (Material O…" at bounding box center [152, 309] width 305 height 619
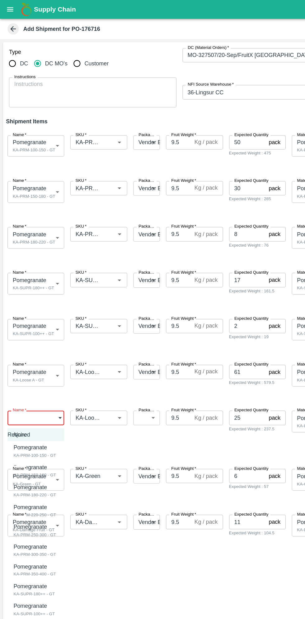
click at [111, 471] on div at bounding box center [152, 309] width 305 height 619
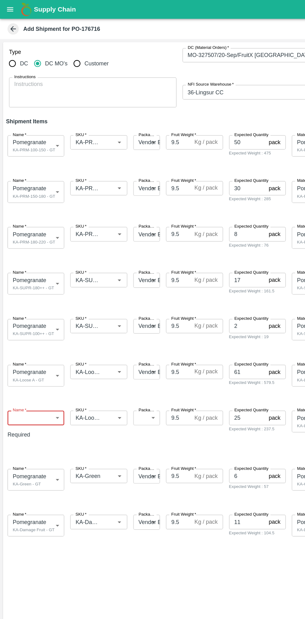
click at [87, 349] on div "SKU   *" at bounding box center [81, 346] width 47 height 12
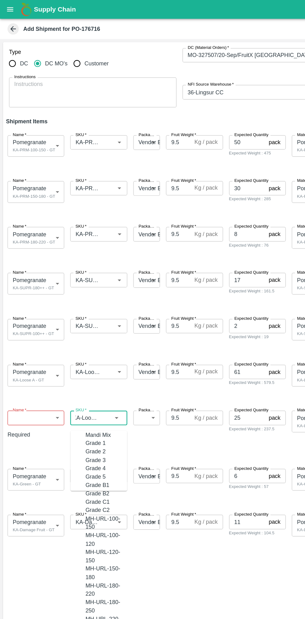
scroll to position [4581, 0]
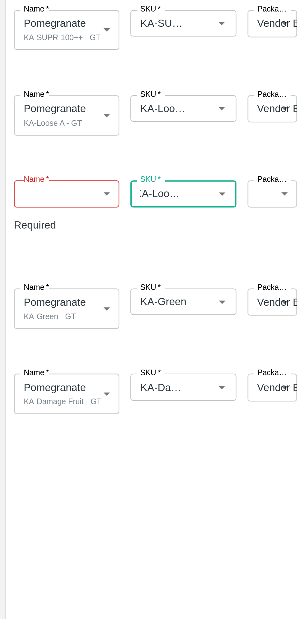
click at [37, 348] on body "Supply Chain Add Shipment for PO-176716 Type DC DC MO's Customer DC (Material O…" at bounding box center [152, 309] width 305 height 619
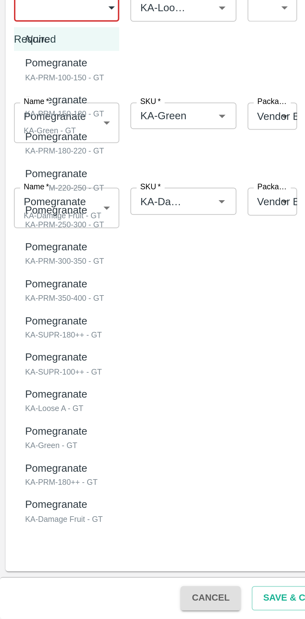
scroll to position [0, 0]
click at [32, 522] on div "KA-Loose A - GT" at bounding box center [26, 525] width 31 height 6
type input "2047349"
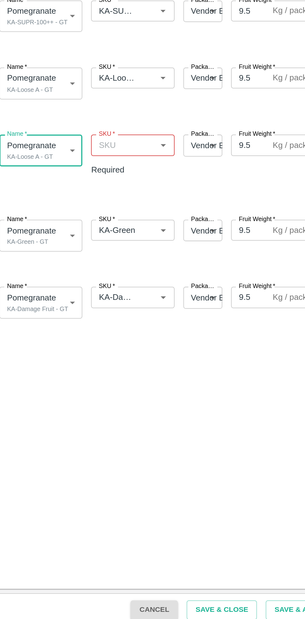
click at [80, 347] on input "SKU   *" at bounding box center [76, 346] width 33 height 8
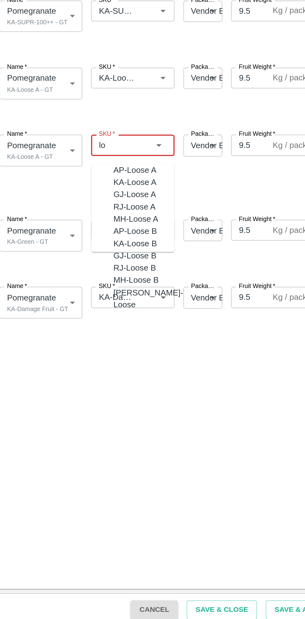
type input "lo"
